Goal: Transaction & Acquisition: Purchase product/service

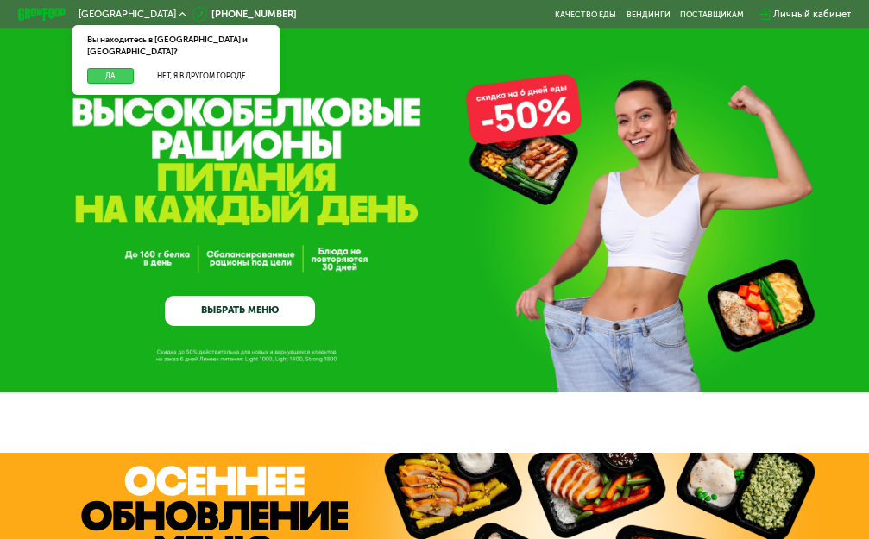
click at [109, 68] on button "Да" at bounding box center [110, 75] width 47 height 15
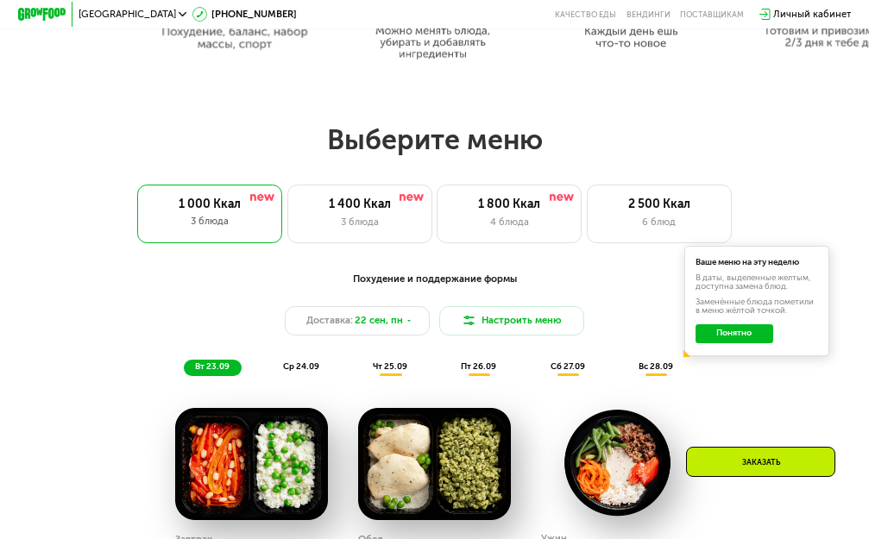
scroll to position [754, 0]
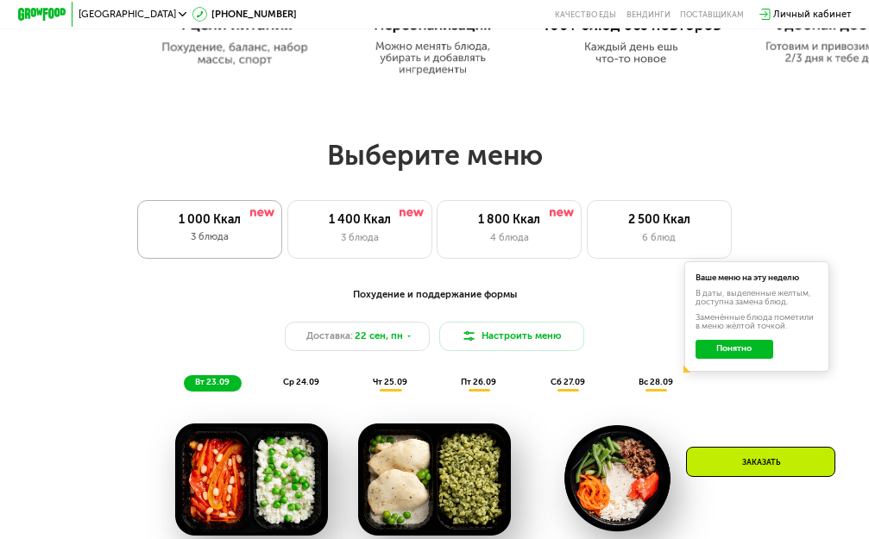
click at [211, 228] on div "1 000 Ккал" at bounding box center [210, 220] width 120 height 15
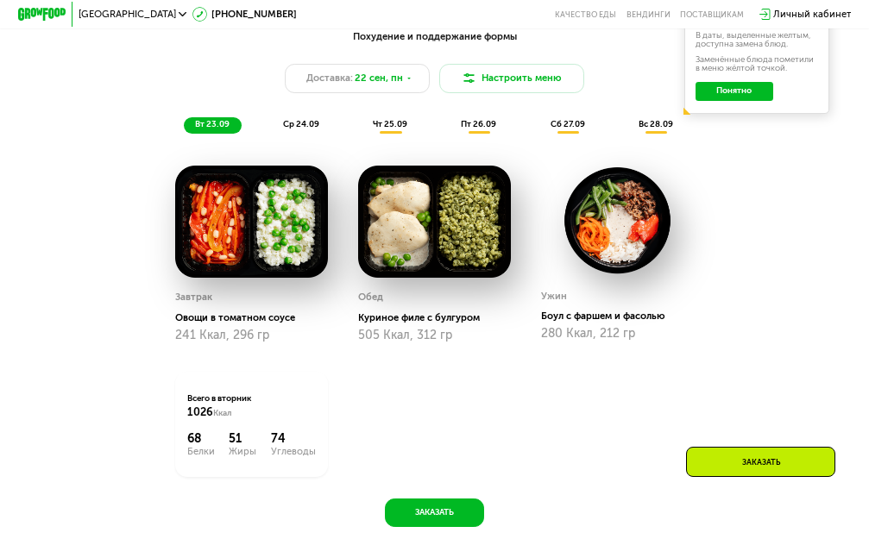
scroll to position [957, 0]
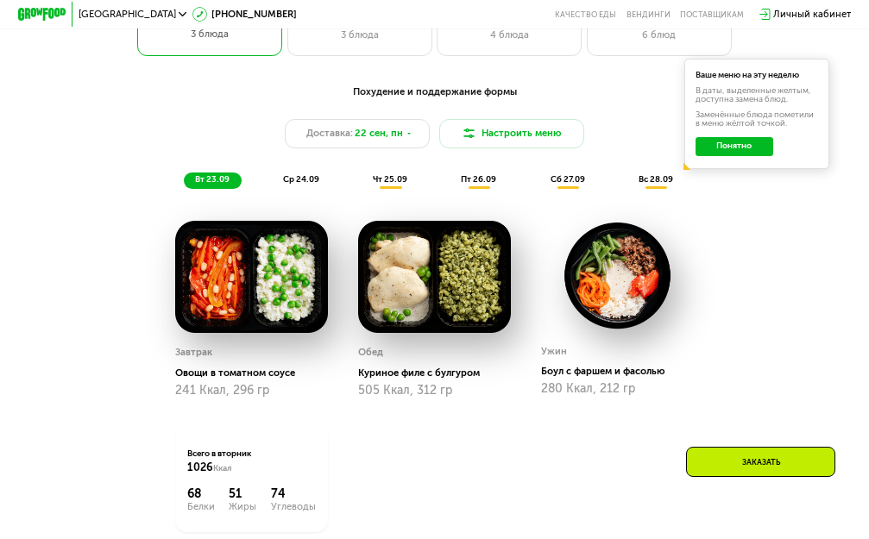
click at [245, 307] on img at bounding box center [251, 277] width 153 height 112
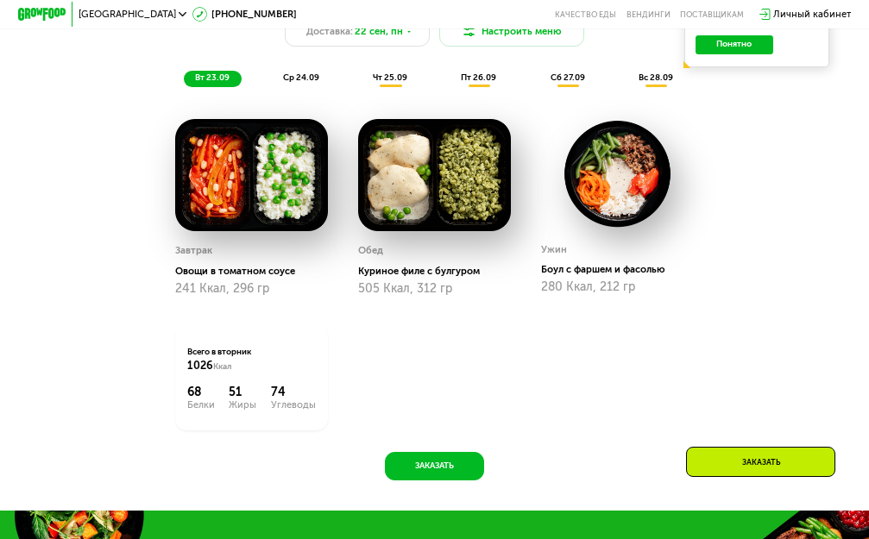
scroll to position [1137, 0]
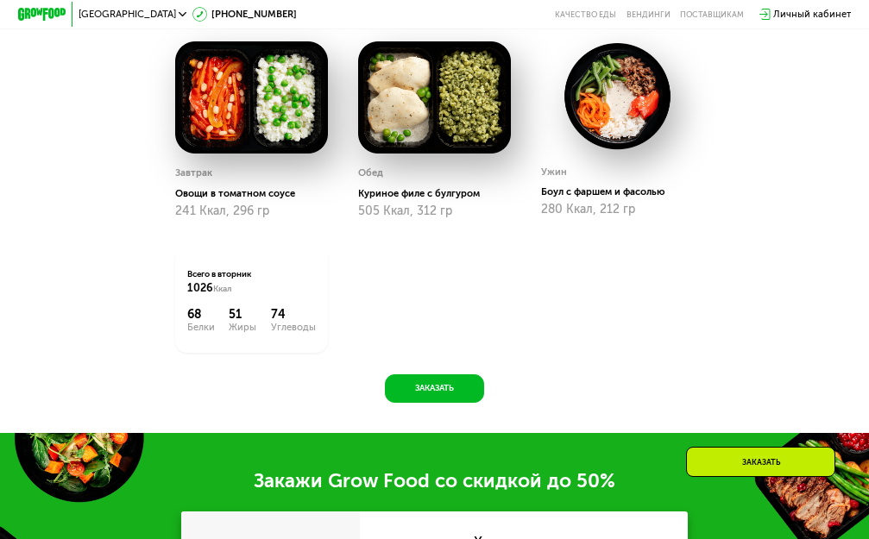
click at [211, 124] on img at bounding box center [251, 97] width 153 height 112
click at [216, 123] on img at bounding box center [251, 97] width 153 height 112
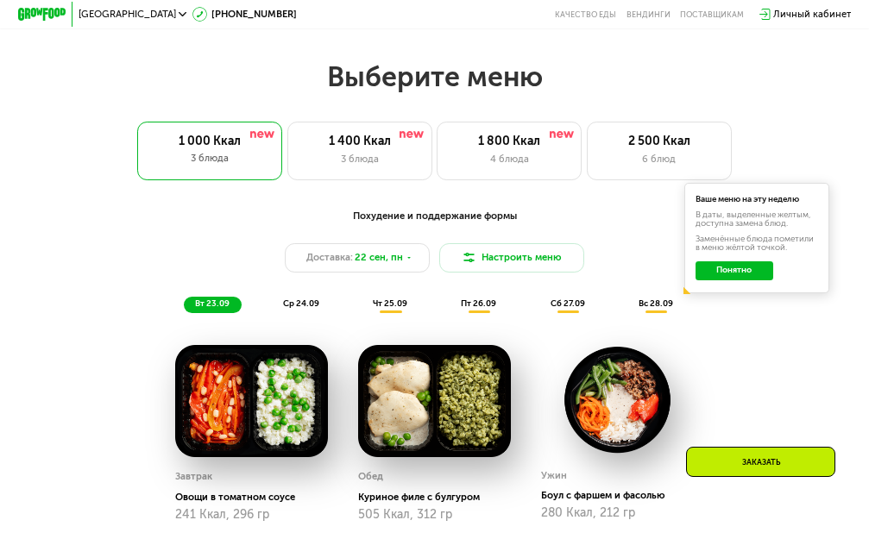
scroll to position [809, 0]
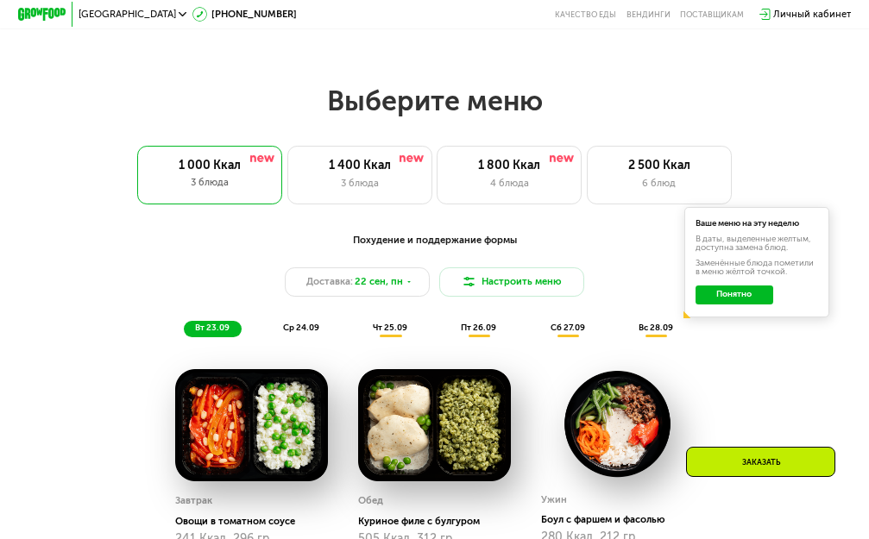
click at [723, 305] on button "Понятно" at bounding box center [735, 295] width 78 height 19
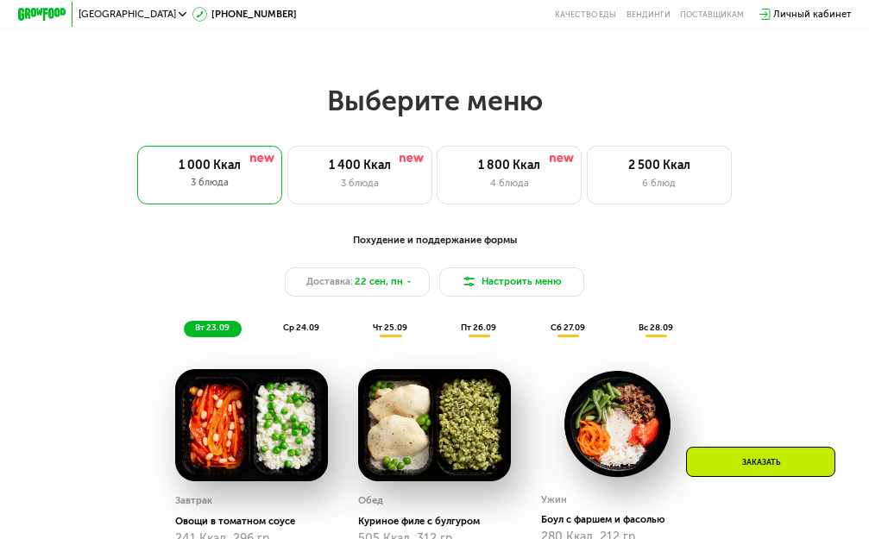
scroll to position [848, 0]
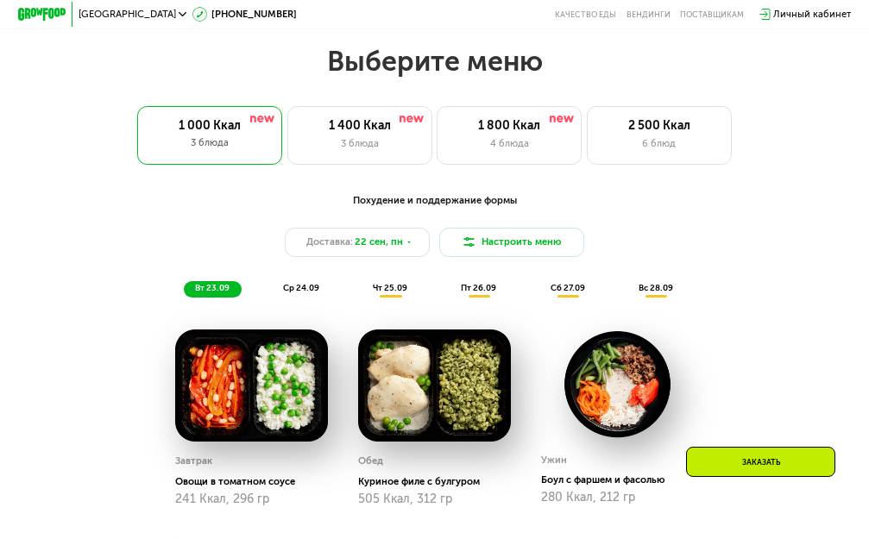
click at [607, 398] on img at bounding box center [617, 385] width 153 height 110
click at [613, 402] on img at bounding box center [617, 385] width 153 height 110
click at [638, 388] on img at bounding box center [617, 385] width 153 height 110
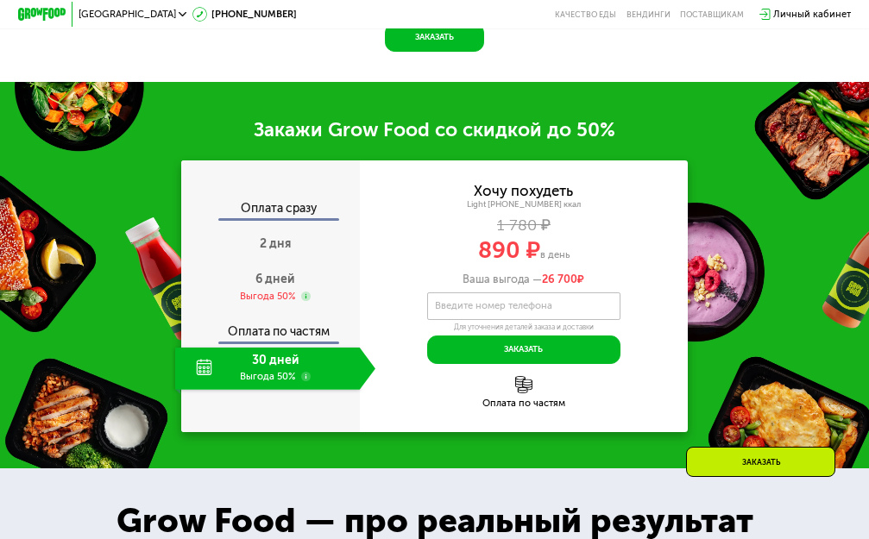
scroll to position [1480, 0]
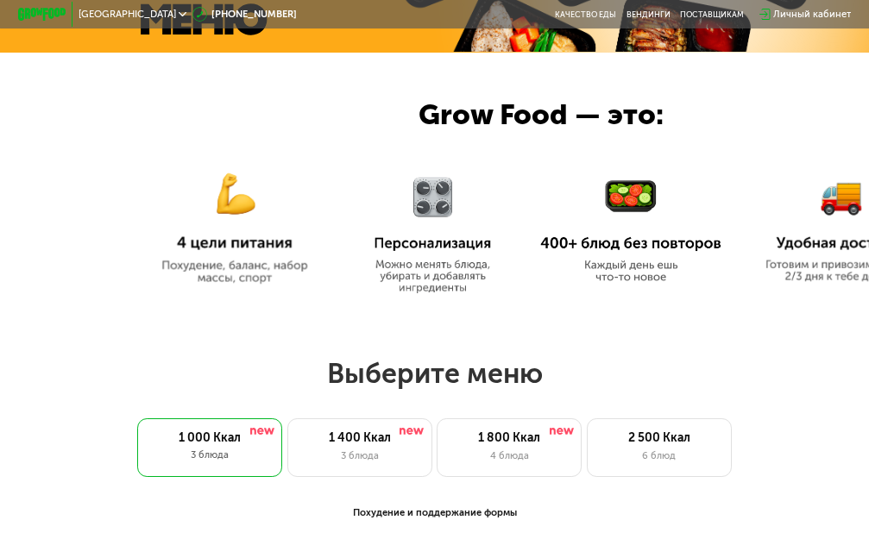
scroll to position [0, 0]
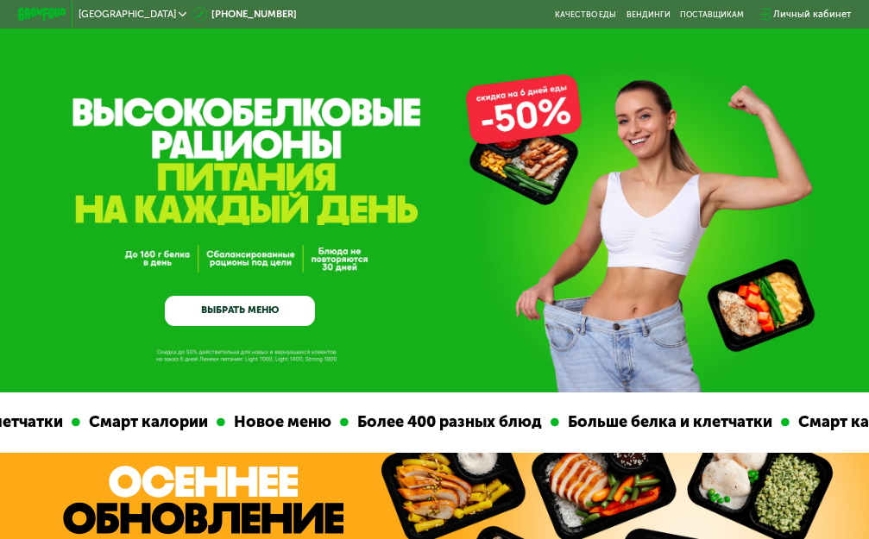
click at [253, 264] on div "GrowFood — доставка правильного питания ВЫБРАТЬ МЕНЮ" at bounding box center [240, 232] width 150 height 187
click at [230, 314] on link "ВЫБРАТЬ МЕНЮ" at bounding box center [240, 311] width 150 height 30
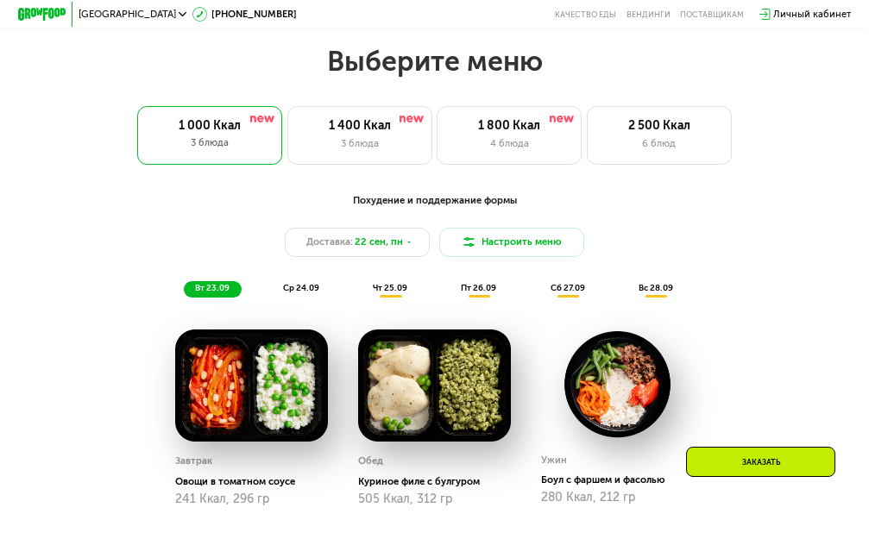
scroll to position [870, 0]
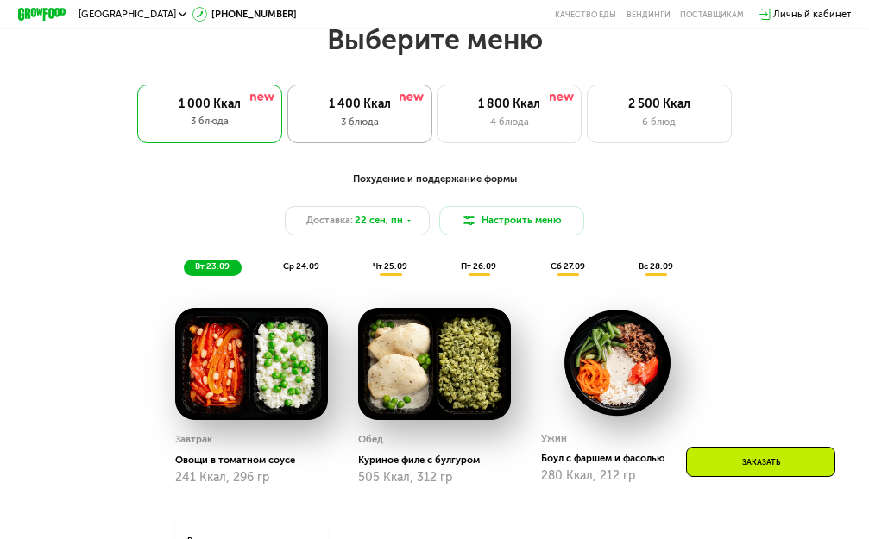
click at [350, 112] on div "1 400 Ккал" at bounding box center [359, 105] width 119 height 15
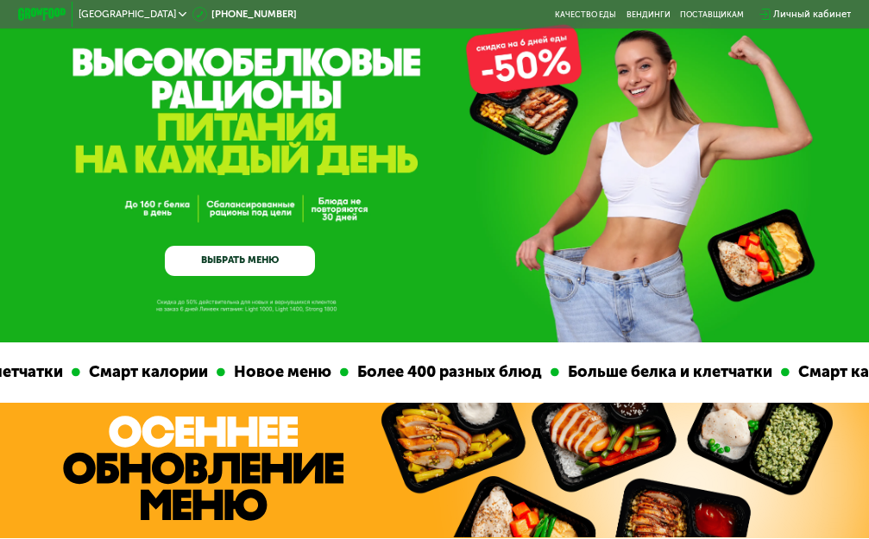
scroll to position [0, 0]
